Goal: Task Accomplishment & Management: Use online tool/utility

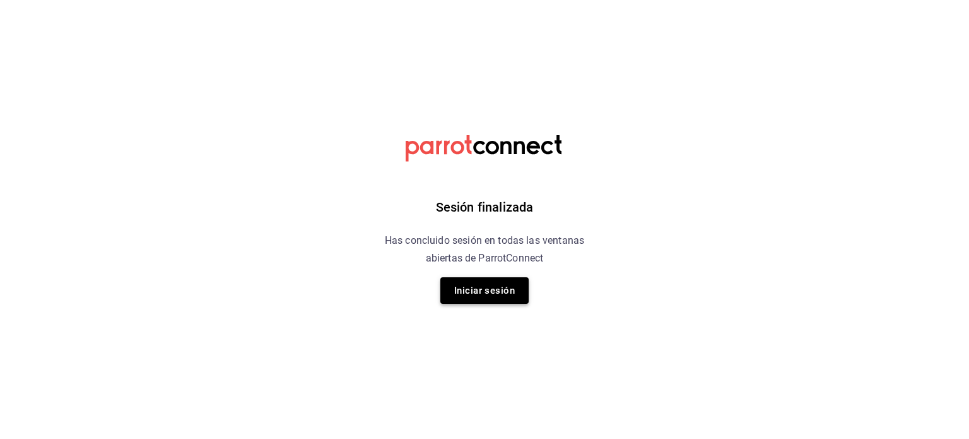
click at [482, 297] on button "Iniciar sesión" at bounding box center [484, 290] width 88 height 27
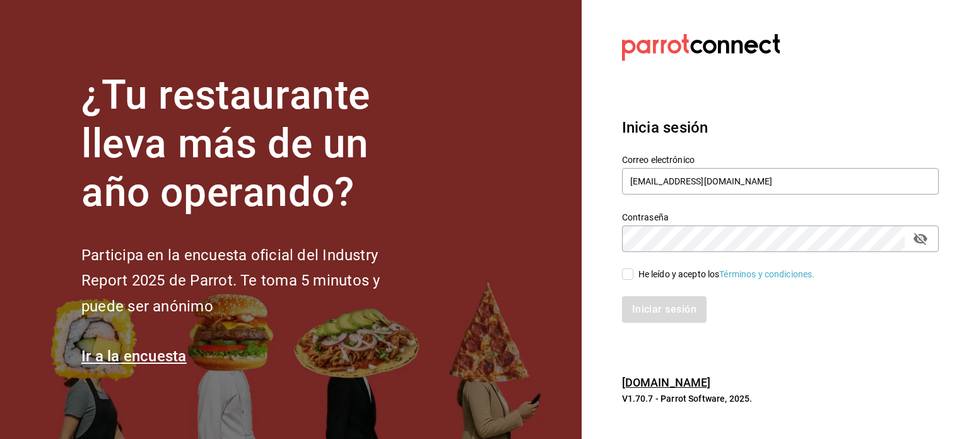
click at [698, 276] on div "He leído y acepto los Términos y condiciones." at bounding box center [727, 274] width 177 height 13
click at [633, 276] on input "He leído y acepto los Términos y condiciones." at bounding box center [627, 273] width 11 height 11
checkbox input "true"
click at [663, 315] on button "Iniciar sesión" at bounding box center [665, 309] width 86 height 27
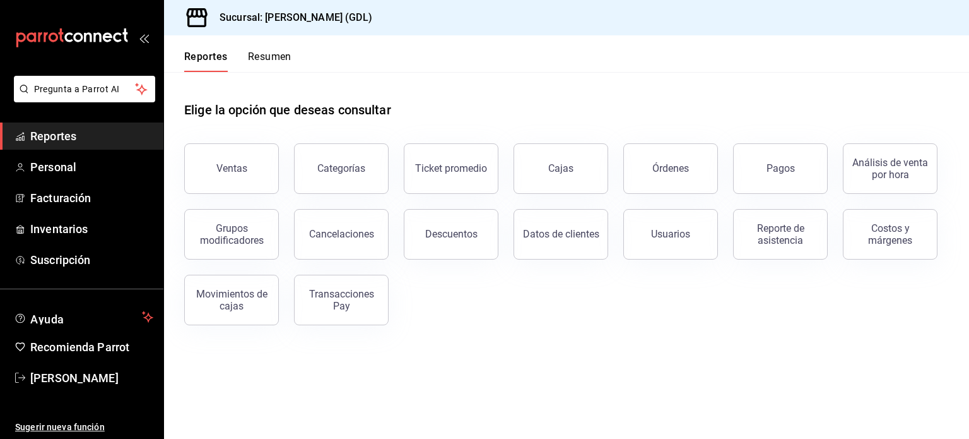
drag, startPoint x: 690, startPoint y: 192, endPoint x: 543, endPoint y: 128, distance: 159.9
click at [543, 128] on div "Ventas Categorías Ticket promedio Cajas Órdenes Pagos Análisis de venta por hor…" at bounding box center [559, 226] width 780 height 197
click at [457, 163] on div "Ticket promedio" at bounding box center [451, 168] width 72 height 12
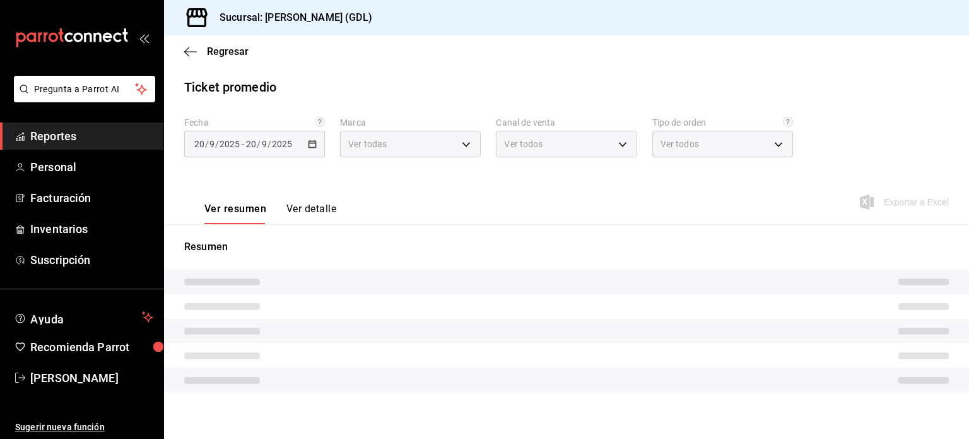
type input "c98b01ad-3431-465a-b391-fd370b6183a3"
type input "PARROT,UBER_EATS,RAPPI,DIDI_FOOD,ONLINE"
type input "5ecffce5-4264-4a64-9be0-877fe03393fb,864f8ddf-f8b3-4635-a869-96c2fe4116ec,b5d94…"
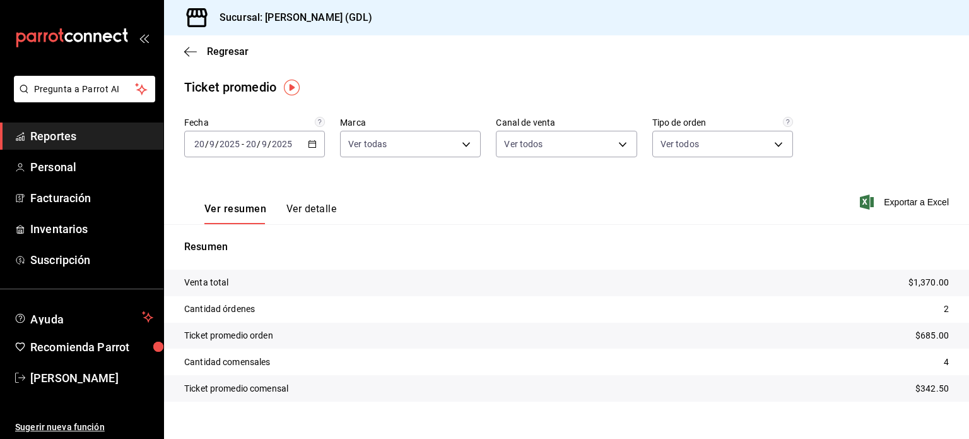
click at [304, 139] on div "[DATE] [DATE] - [DATE] [DATE]" at bounding box center [254, 144] width 141 height 27
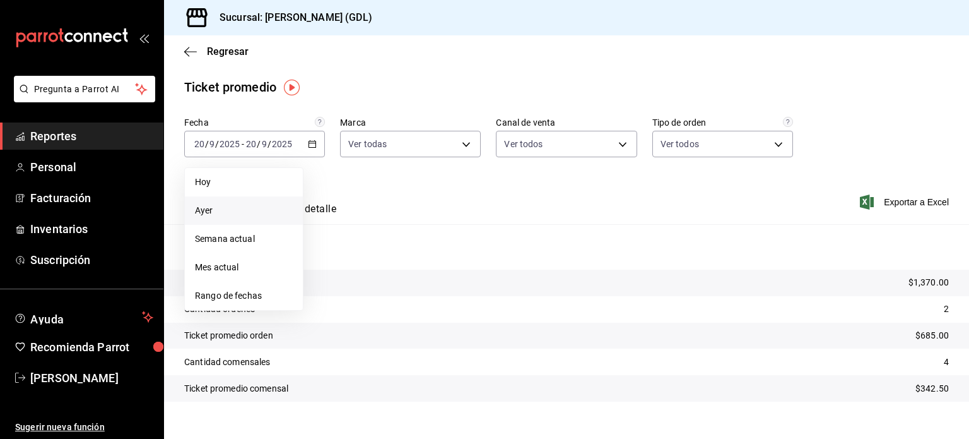
click at [266, 209] on span "Ayer" at bounding box center [244, 210] width 98 height 13
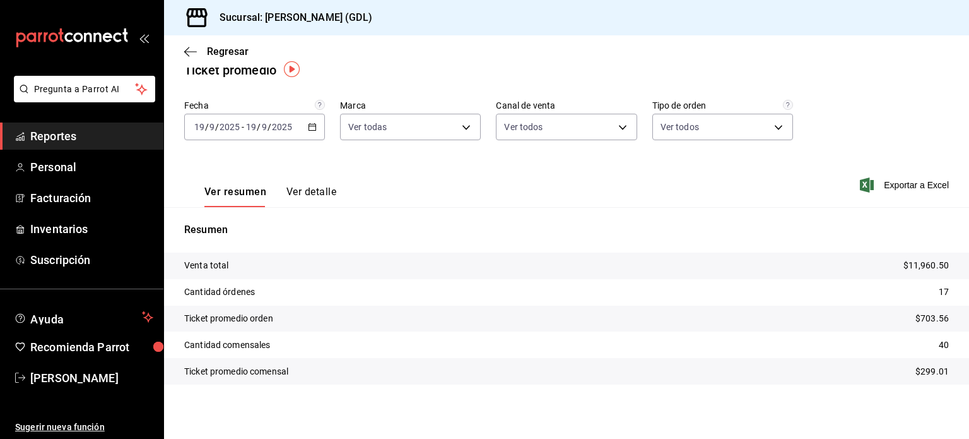
scroll to position [18, 0]
click at [269, 127] on span "/" at bounding box center [270, 126] width 4 height 10
click at [310, 126] on icon "button" at bounding box center [312, 126] width 9 height 9
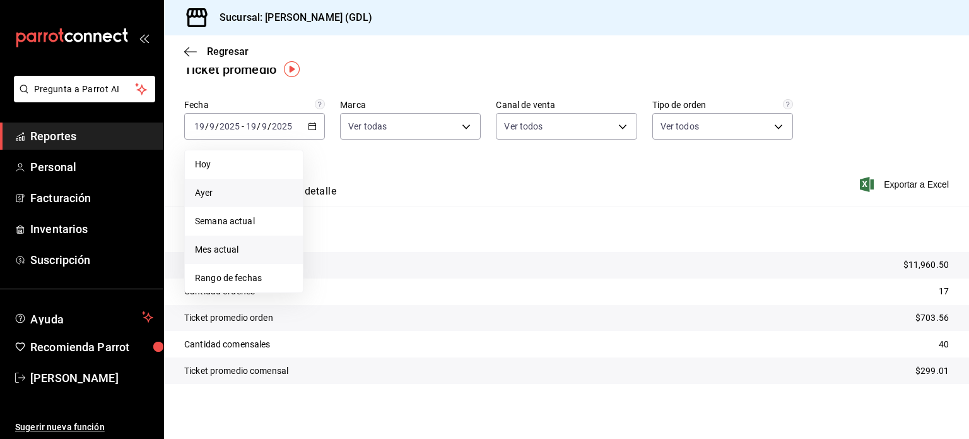
click at [260, 247] on span "Mes actual" at bounding box center [244, 249] width 98 height 13
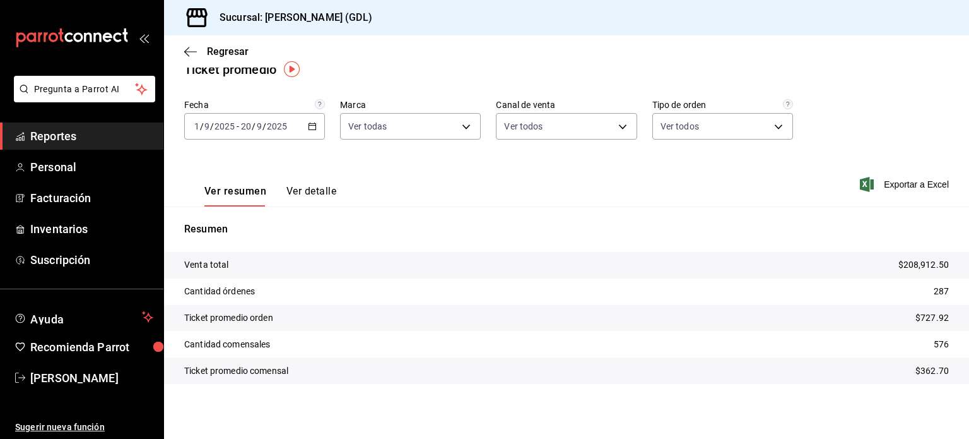
click at [276, 126] on input "2025" at bounding box center [276, 126] width 21 height 10
drag, startPoint x: 265, startPoint y: 146, endPoint x: 293, endPoint y: 126, distance: 34.3
click at [293, 126] on div "2025-09-01 1 / 9 / 2025 - 2025-09-20 20 / 9 / 2025" at bounding box center [254, 126] width 141 height 27
click at [239, 119] on div "2025-09-01 1 / 9 / 2025 - 2025-09-20 20 / 9 / 2025" at bounding box center [254, 126] width 141 height 27
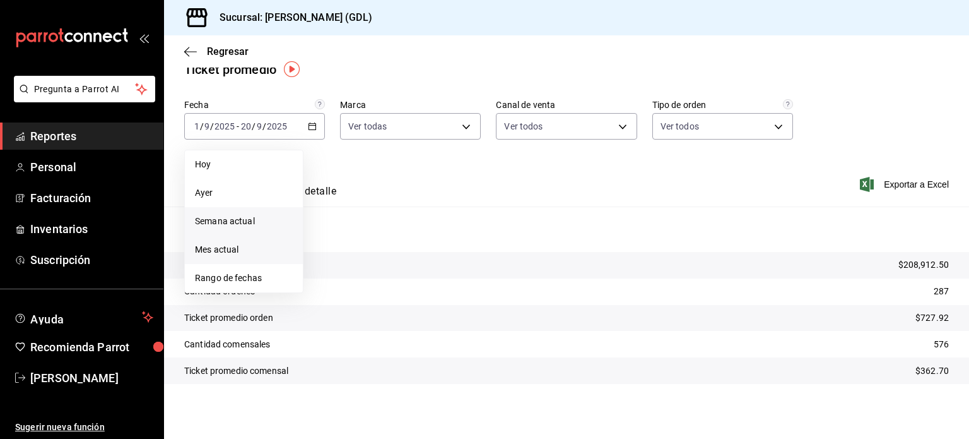
click at [236, 217] on span "Semana actual" at bounding box center [244, 221] width 98 height 13
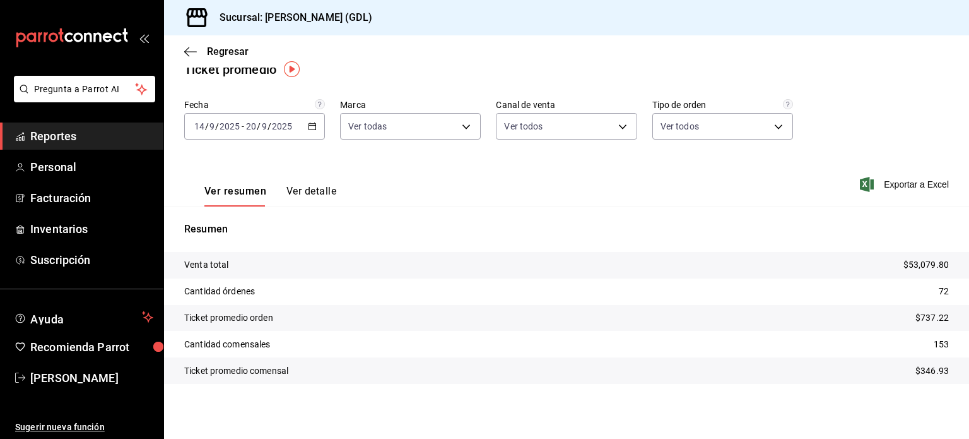
click at [204, 121] on input "14" at bounding box center [199, 126] width 11 height 10
click at [309, 126] on icon "button" at bounding box center [312, 126] width 9 height 9
click at [275, 126] on input "2025" at bounding box center [281, 126] width 21 height 10
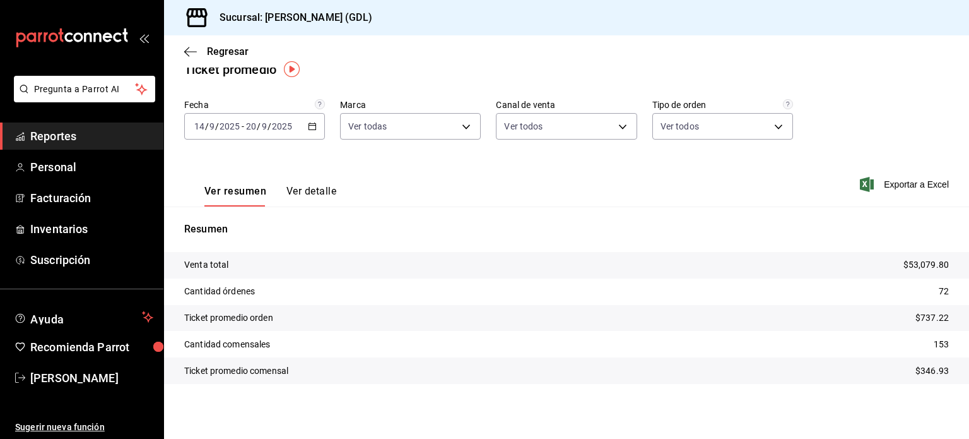
click at [275, 126] on input "2025" at bounding box center [281, 126] width 21 height 10
click at [205, 123] on span "/" at bounding box center [207, 126] width 4 height 10
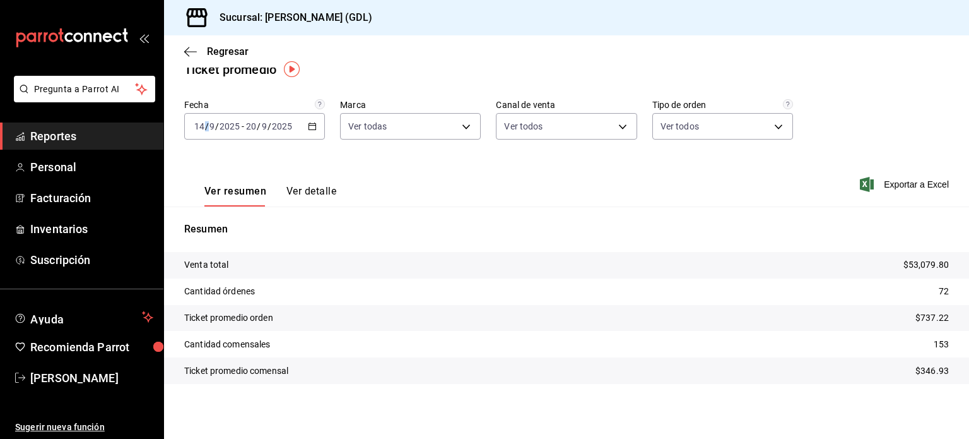
click at [205, 123] on span "/" at bounding box center [207, 126] width 4 height 10
drag, startPoint x: 205, startPoint y: 123, endPoint x: 298, endPoint y: 122, distance: 92.8
click at [298, 122] on div "2025-09-14 14 / 9 / 2025 - 2025-09-20 20 / 9 / 2025" at bounding box center [254, 126] width 141 height 27
click at [257, 125] on div "Información delimitada a máximo 62 días." at bounding box center [318, 145] width 126 height 54
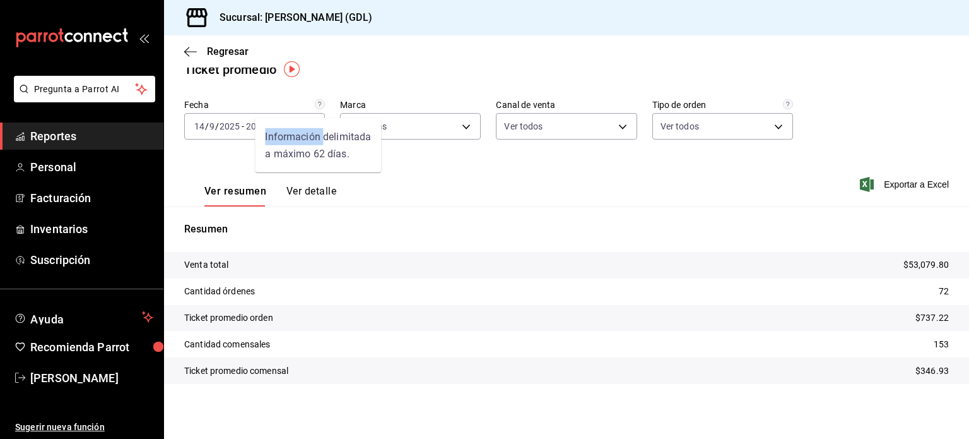
click at [257, 125] on div "Información delimitada a máximo 62 días." at bounding box center [318, 145] width 126 height 54
click at [225, 124] on input "2025" at bounding box center [229, 126] width 21 height 10
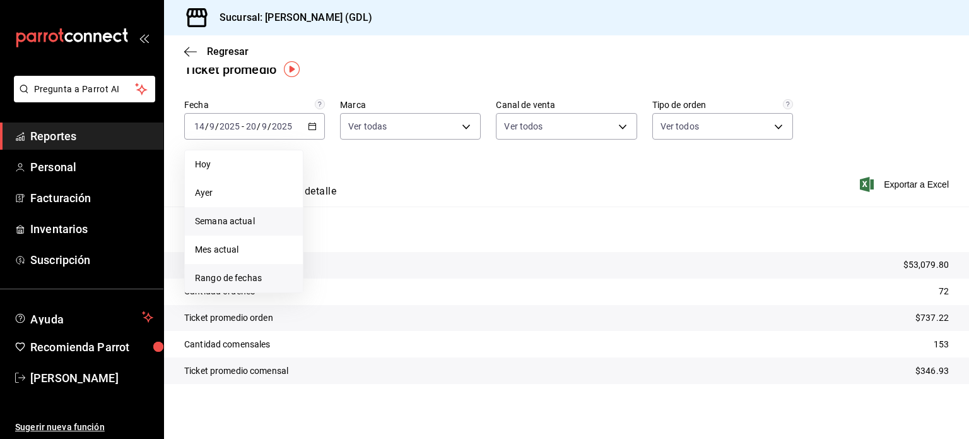
click at [250, 276] on span "Rango de fechas" at bounding box center [244, 277] width 98 height 13
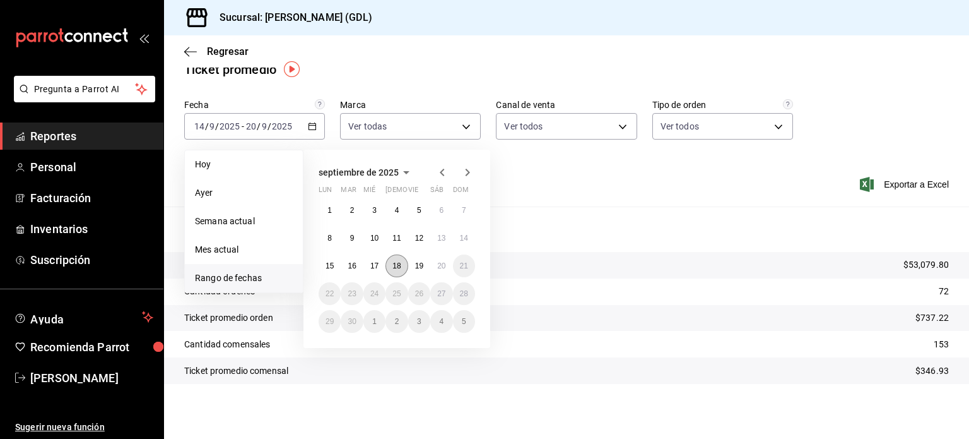
click at [402, 266] on button "18" at bounding box center [397, 265] width 22 height 23
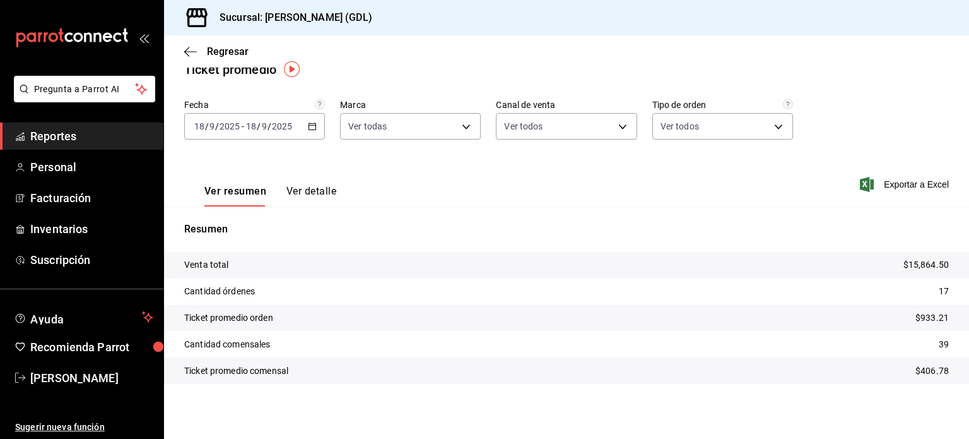
click at [300, 129] on div "2025-09-18 18 / 9 / 2025 - 2025-09-18 18 / 9 / 2025" at bounding box center [254, 126] width 141 height 27
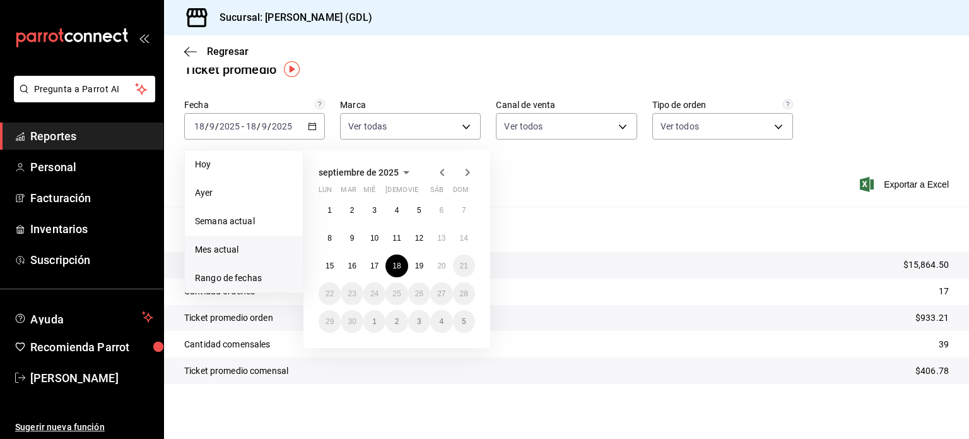
click at [239, 255] on span "Mes actual" at bounding box center [244, 249] width 98 height 13
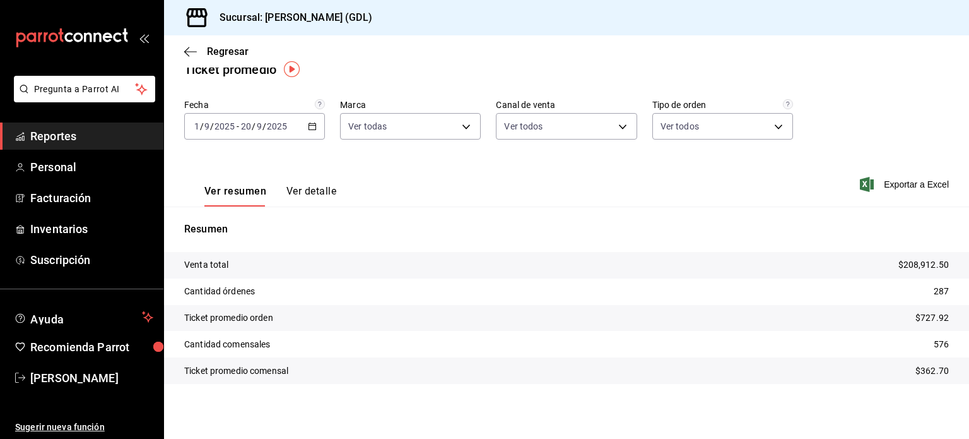
click at [235, 127] on div "2025-09-01 1 / 9 / 2025" at bounding box center [214, 126] width 44 height 10
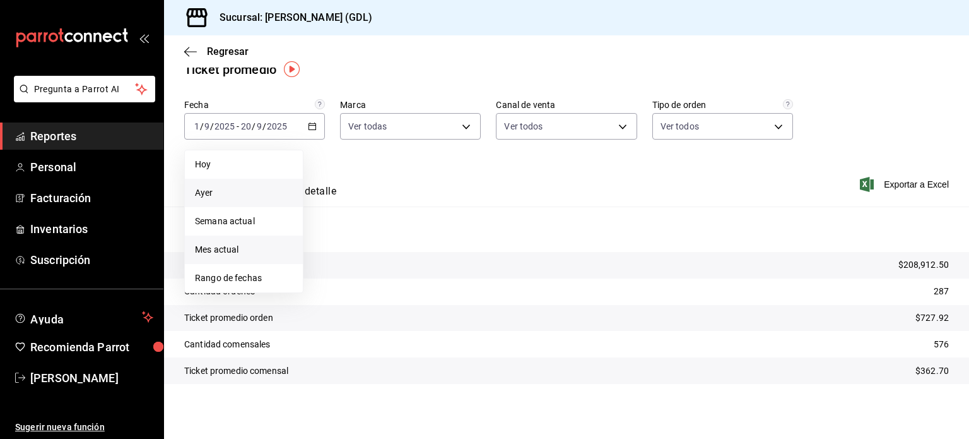
click at [232, 189] on span "Ayer" at bounding box center [244, 192] width 98 height 13
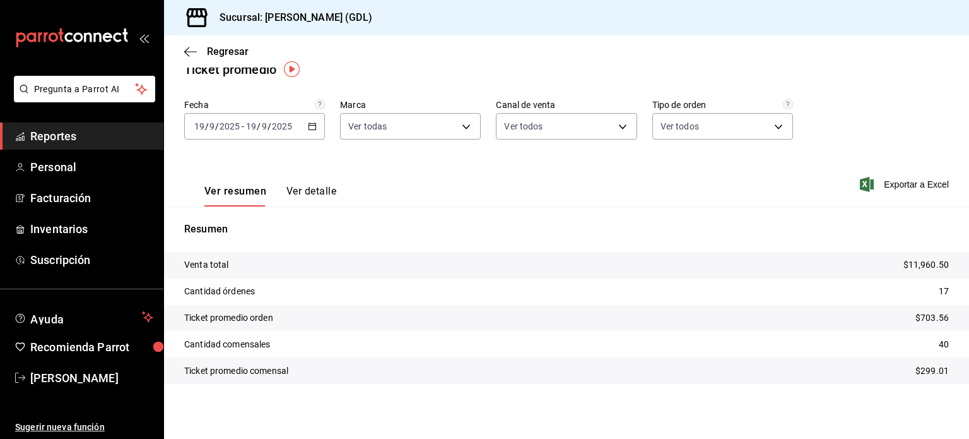
click at [239, 130] on input "2025" at bounding box center [229, 126] width 21 height 10
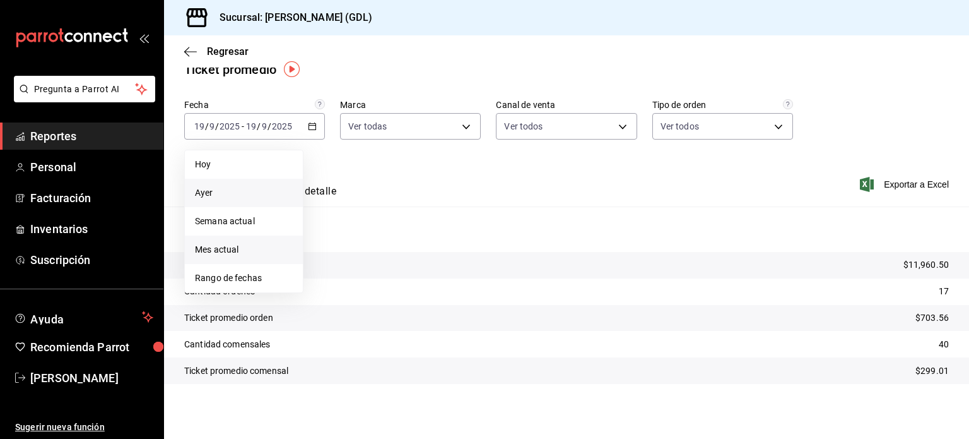
click at [221, 250] on span "Mes actual" at bounding box center [244, 249] width 98 height 13
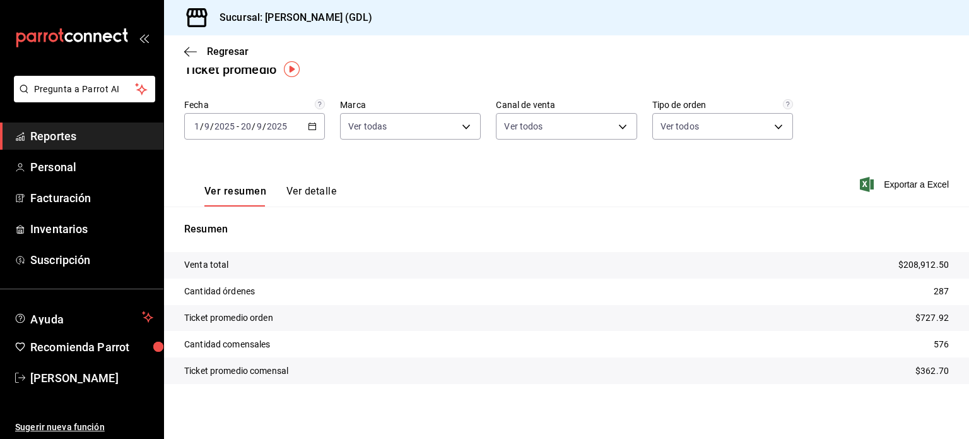
click at [240, 121] on input "20" at bounding box center [245, 126] width 11 height 10
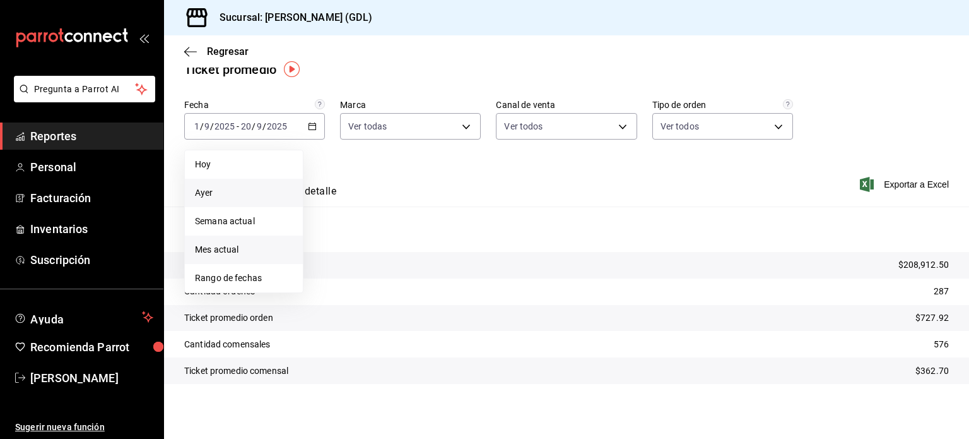
click at [240, 197] on span "Ayer" at bounding box center [244, 192] width 98 height 13
